Goal: Find specific page/section

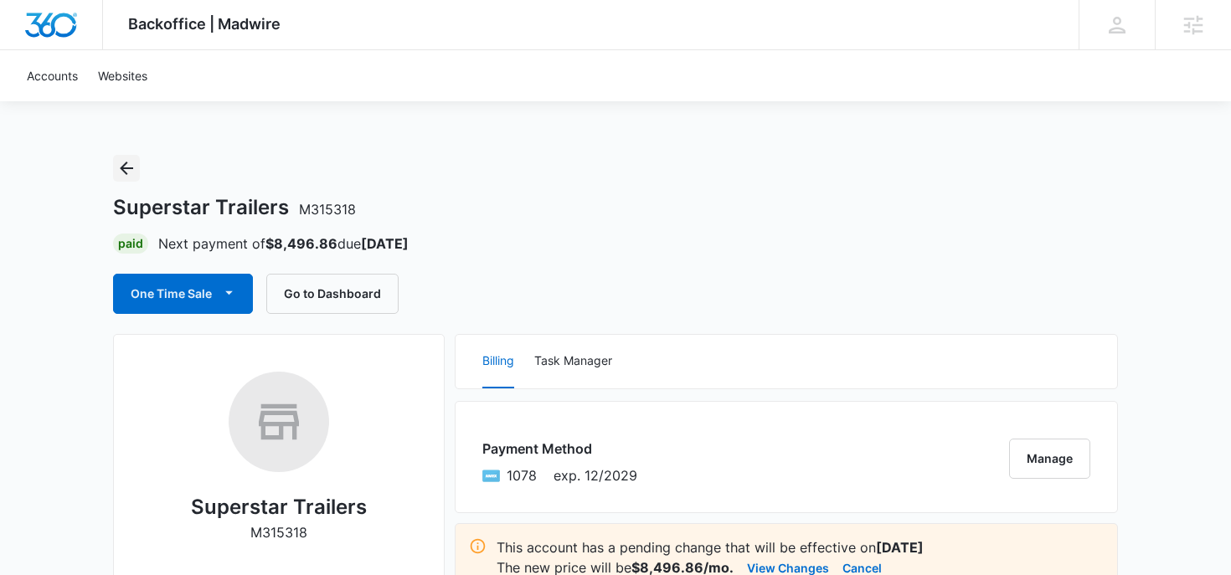
click at [125, 162] on icon "Back" at bounding box center [126, 168] width 20 height 20
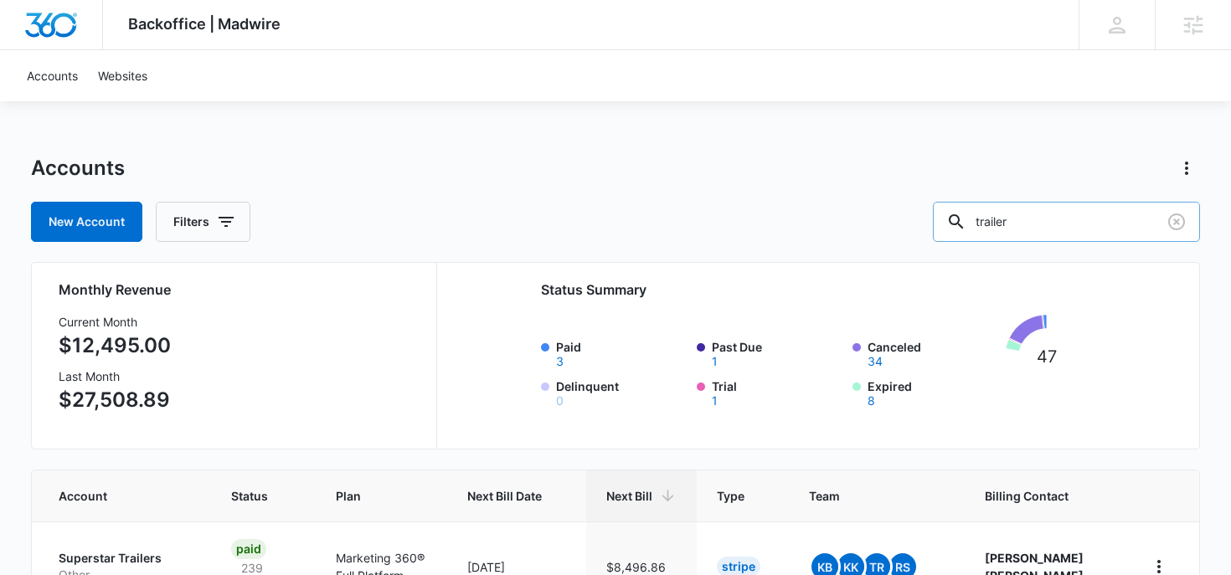
click at [1085, 227] on input "trailer" at bounding box center [1066, 222] width 267 height 40
type input "yorkers"
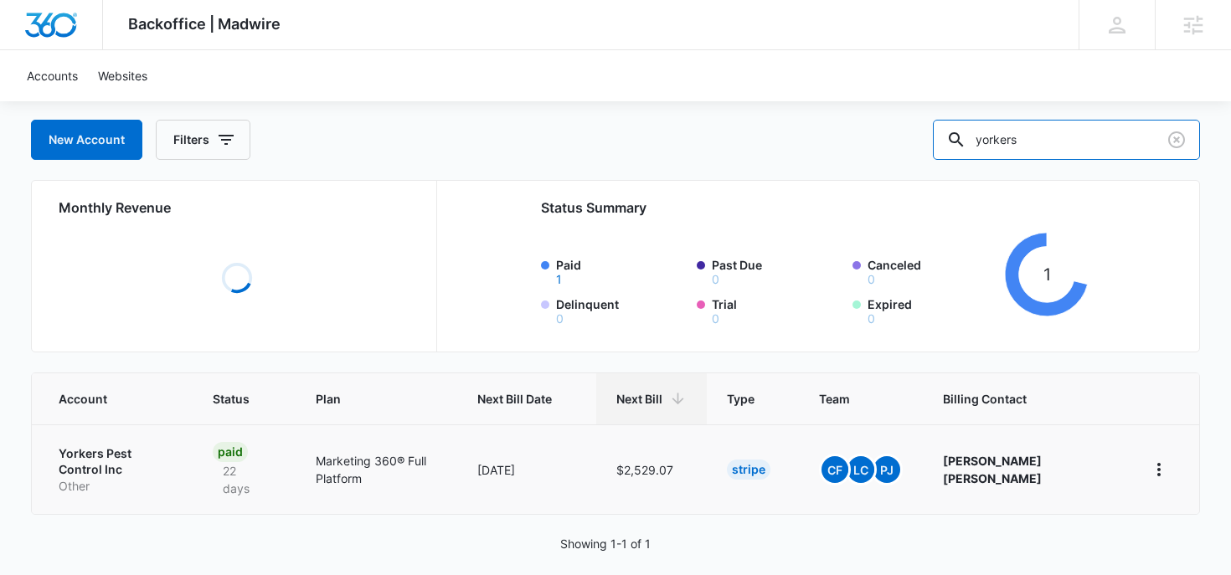
scroll to position [97, 0]
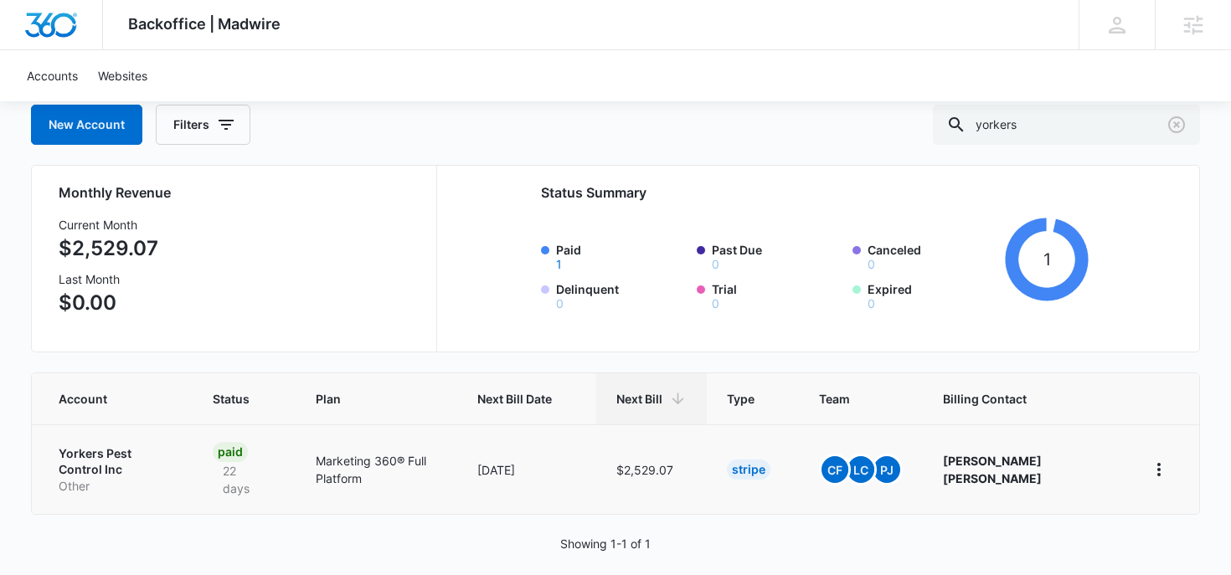
click at [90, 478] on p "Other" at bounding box center [116, 486] width 115 height 17
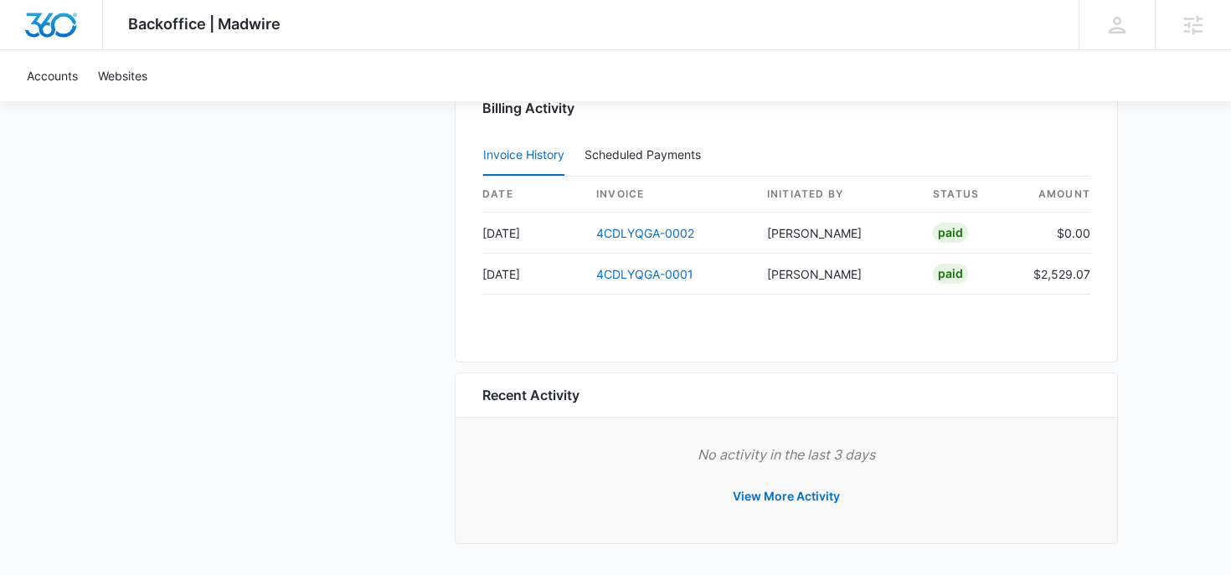
scroll to position [1614, 0]
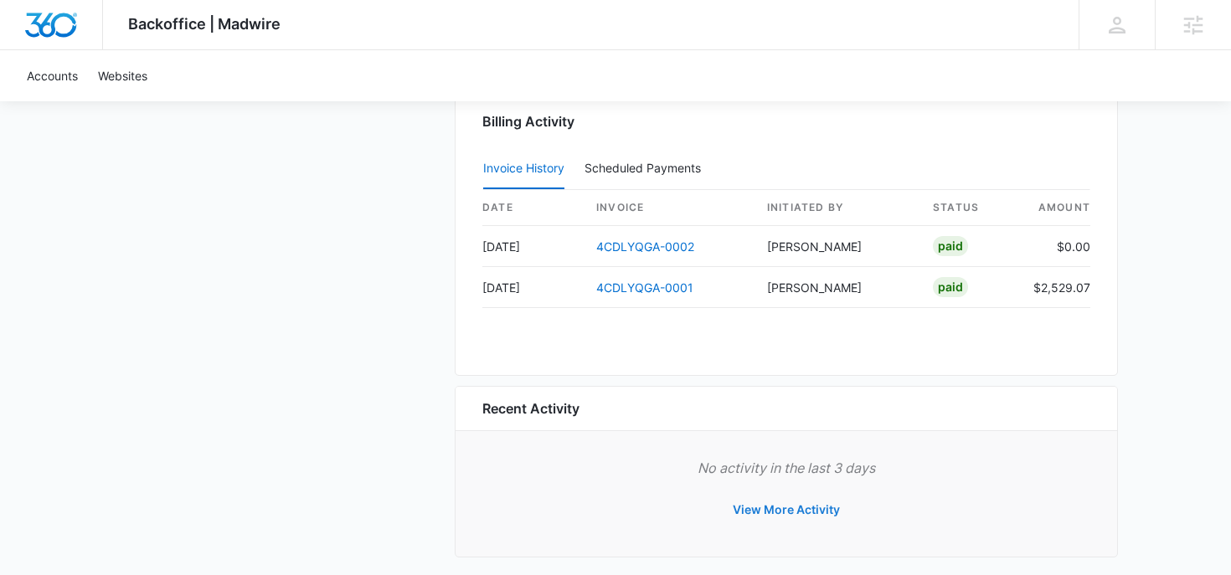
click at [791, 516] on button "View More Activity" at bounding box center [786, 510] width 141 height 40
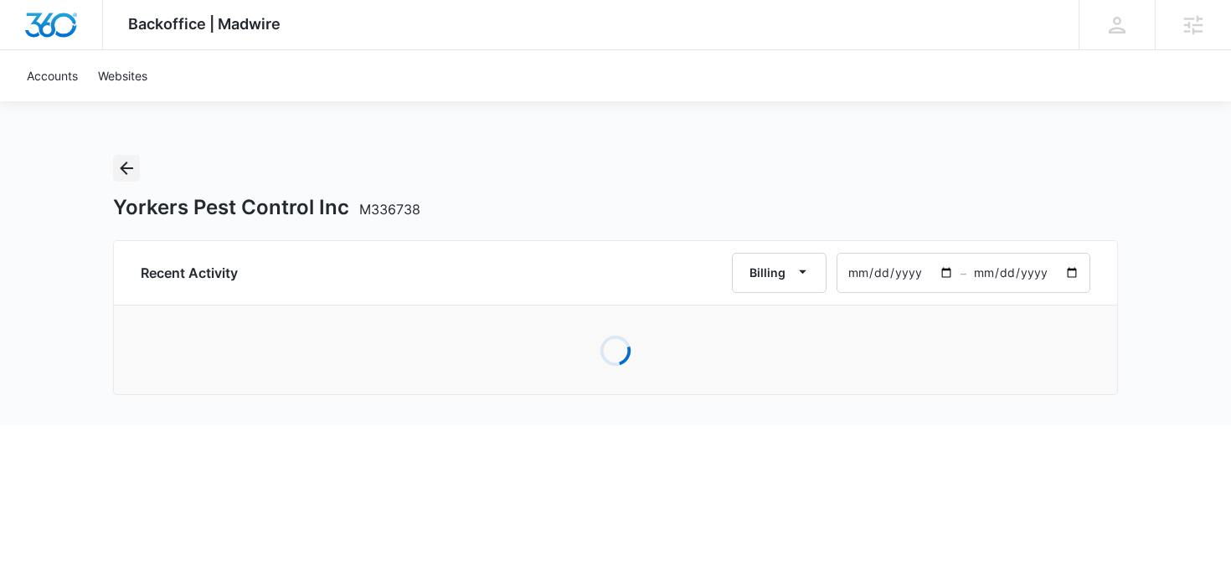
click at [120, 174] on icon "Back" at bounding box center [126, 168] width 20 height 20
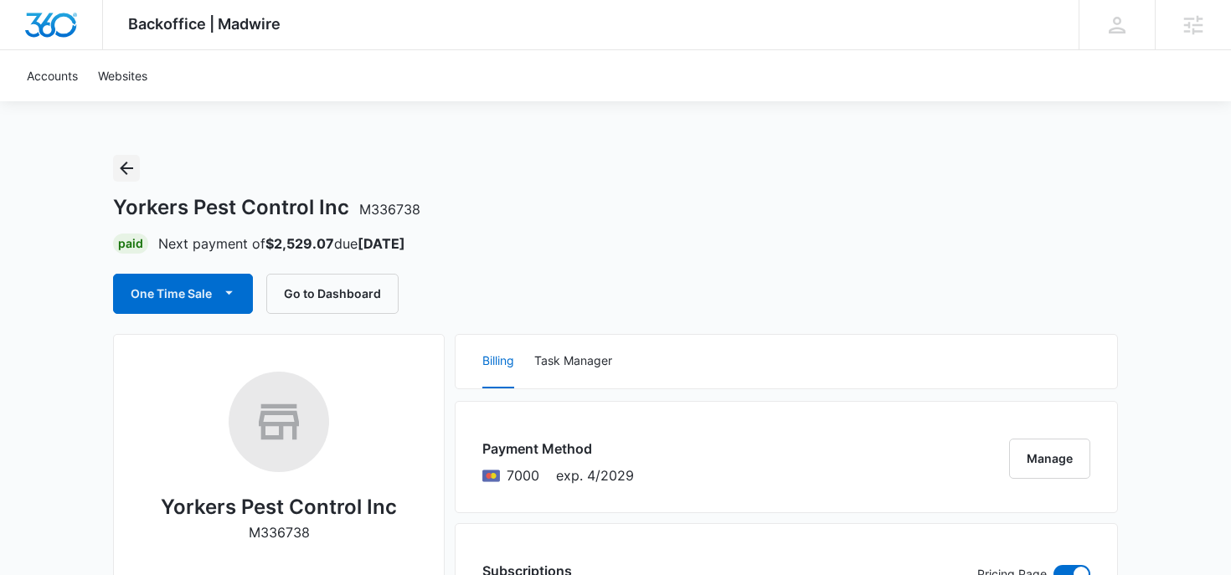
click at [128, 171] on icon "Back" at bounding box center [126, 168] width 20 height 20
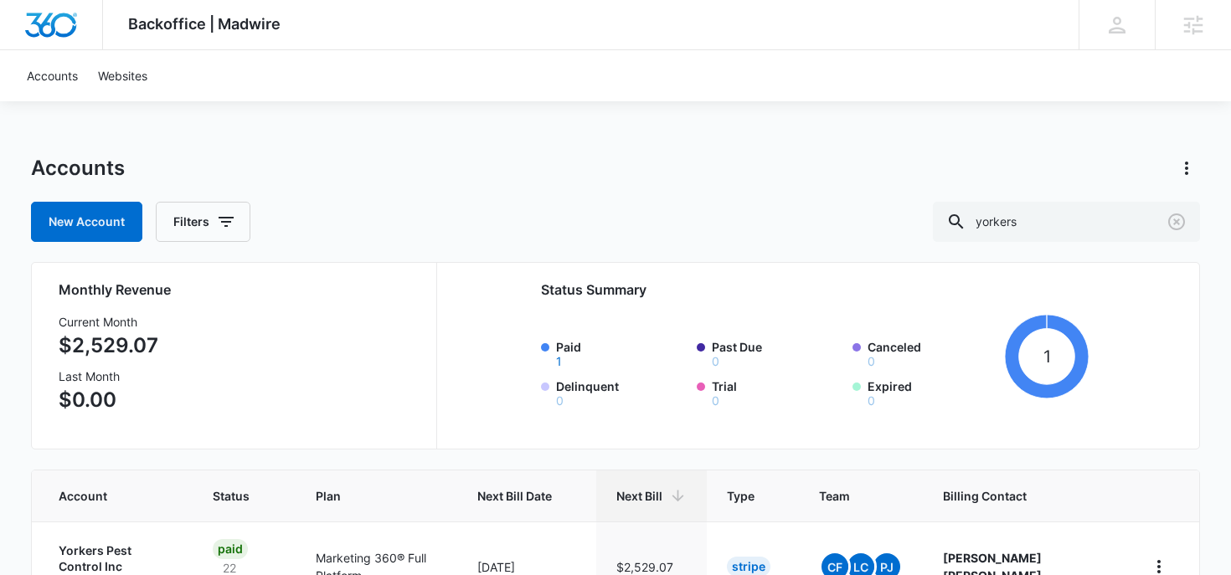
scroll to position [97, 0]
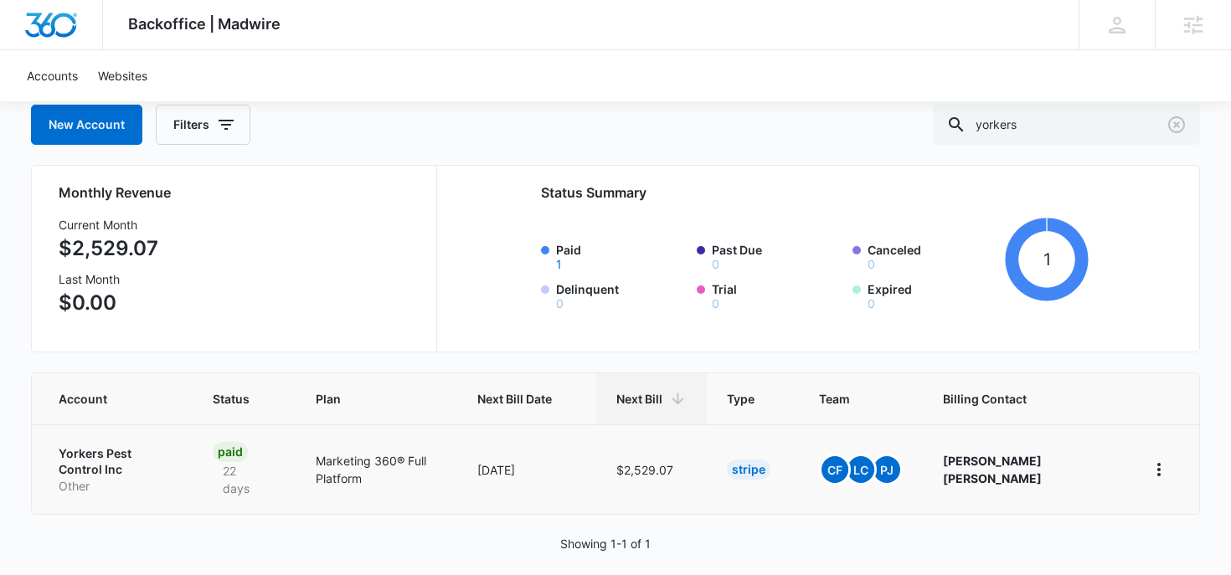
click at [296, 463] on td "Paid 22 days" at bounding box center [244, 470] width 103 height 90
click at [156, 459] on p "Yorkers Pest Control Inc" at bounding box center [116, 462] width 115 height 33
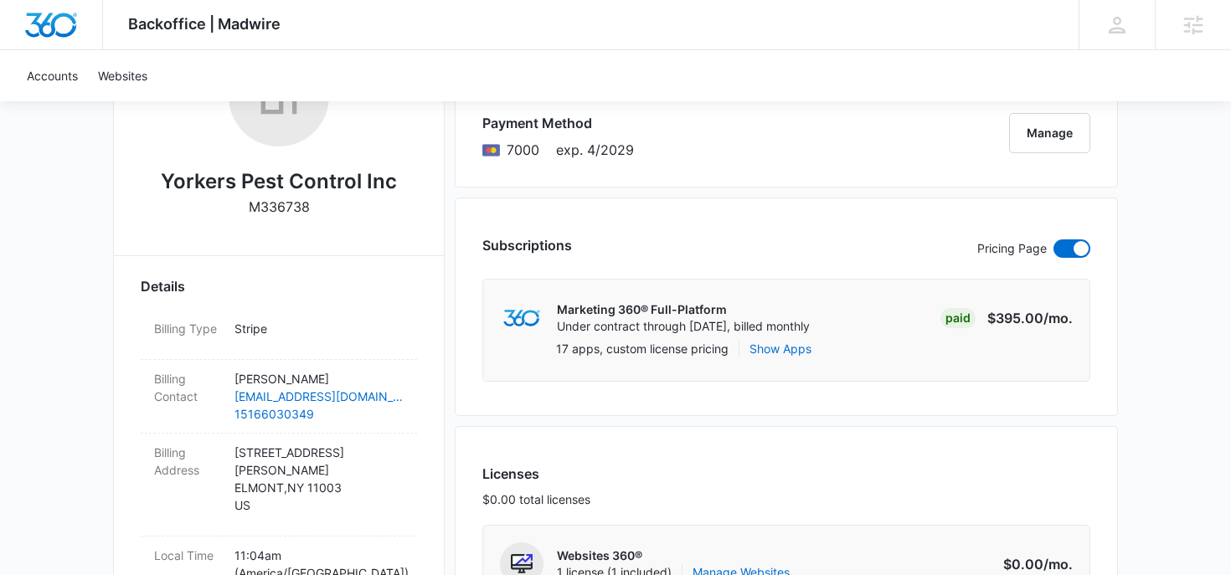
scroll to position [329, 0]
